Goal: Book appointment/travel/reservation

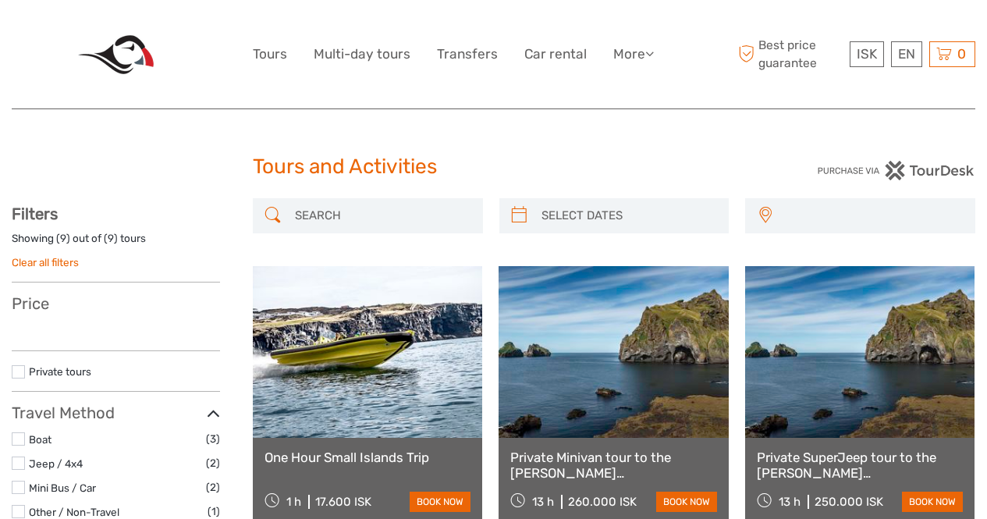
select select
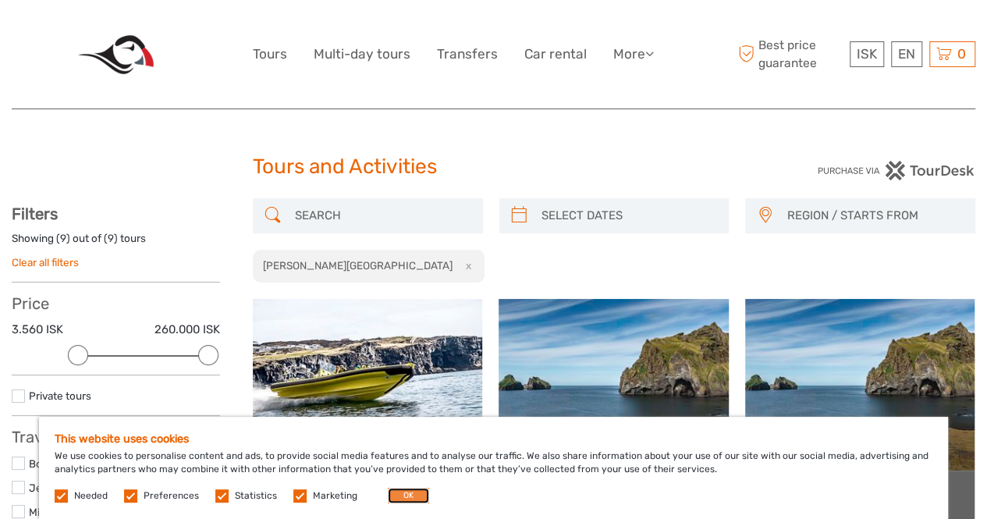
click at [395, 495] on button "OK" at bounding box center [408, 496] width 41 height 16
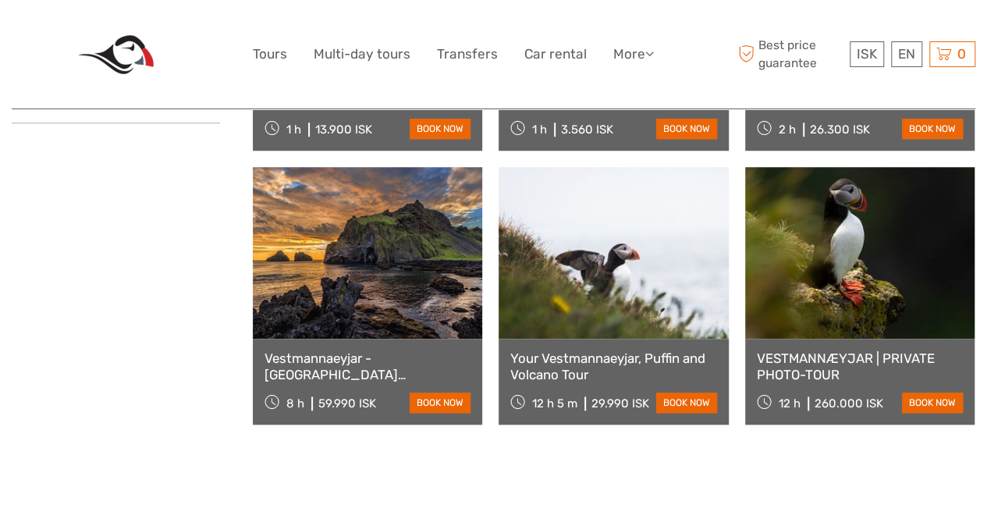
scroll to position [704, 0]
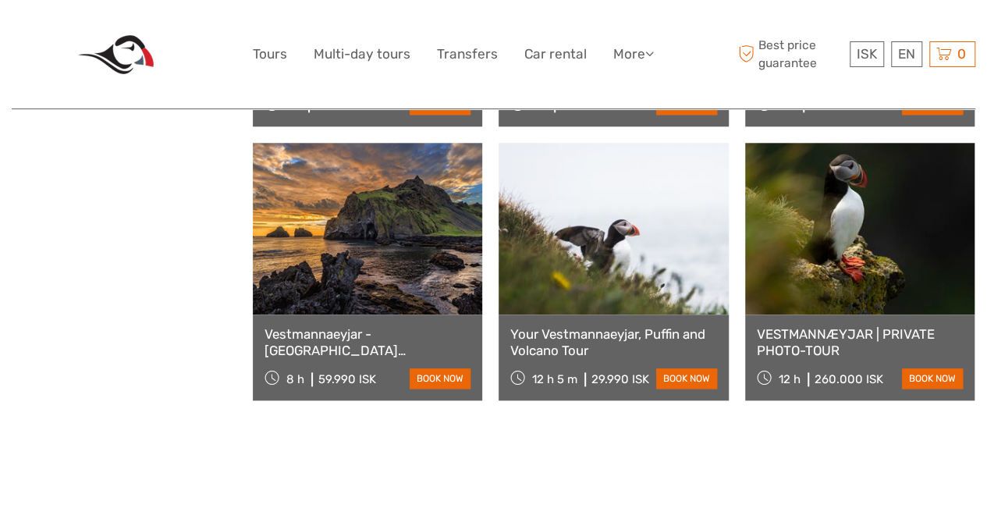
click at [345, 333] on link "Vestmannaeyjar - [GEOGRAPHIC_DATA][PERSON_NAME]" at bounding box center [367, 342] width 206 height 32
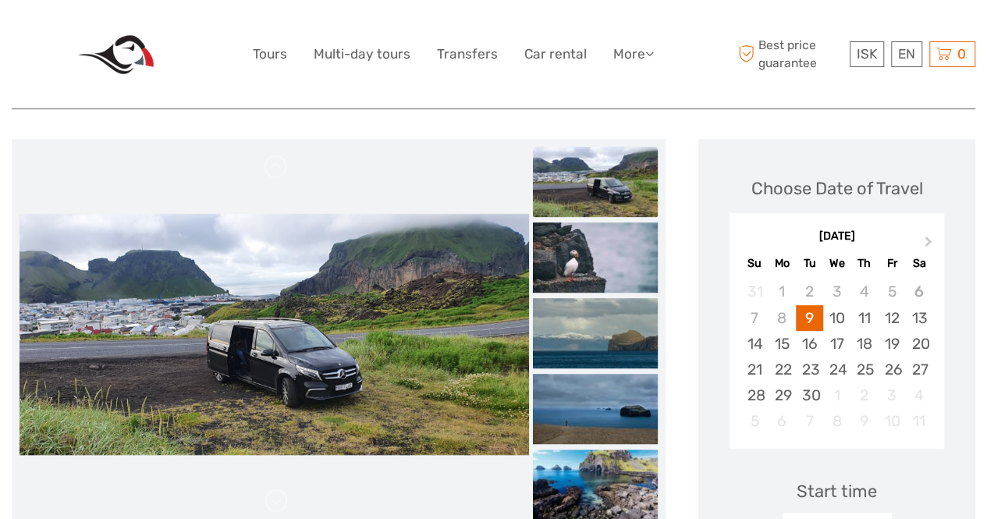
scroll to position [164, 0]
